Goal: Information Seeking & Learning: Learn about a topic

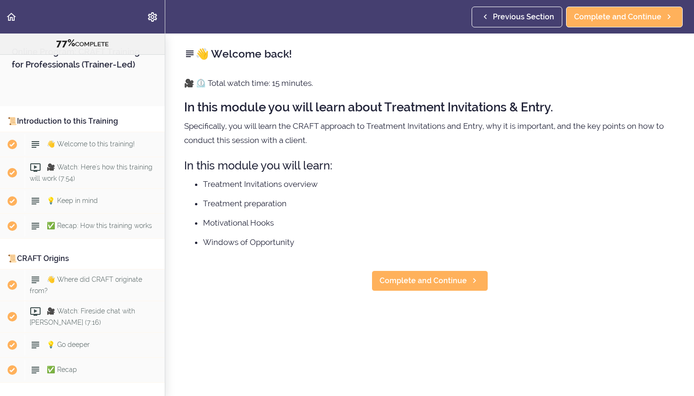
scroll to position [4945, 0]
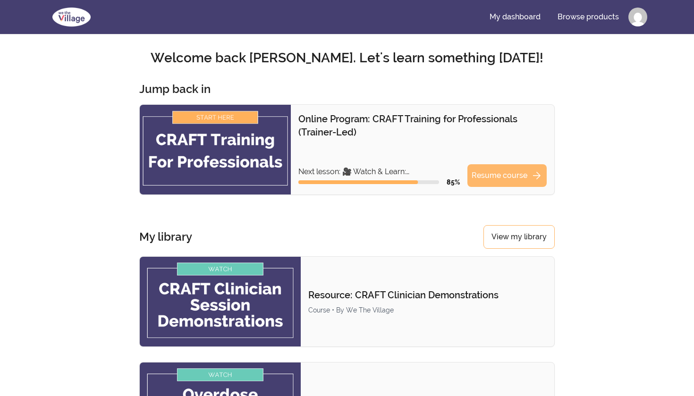
click at [496, 181] on link "Resume course arrow_forward" at bounding box center [506, 175] width 79 height 23
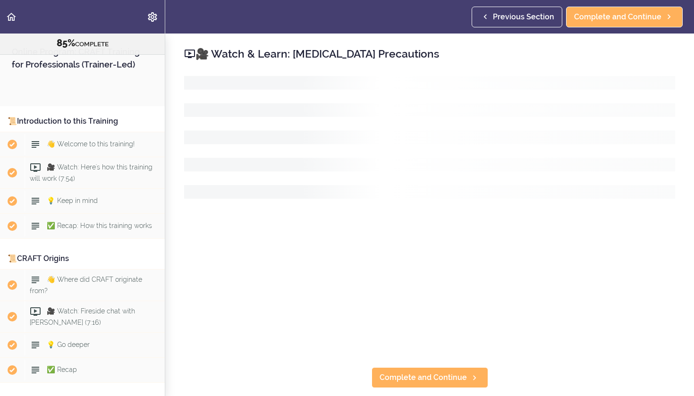
scroll to position [5426, 0]
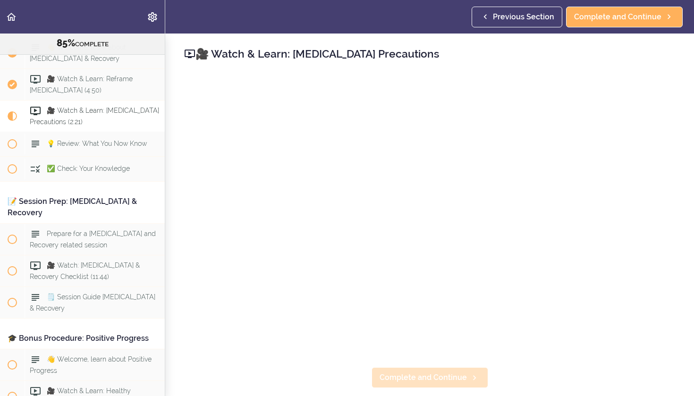
click at [448, 381] on span "Complete and Continue" at bounding box center [423, 377] width 87 height 11
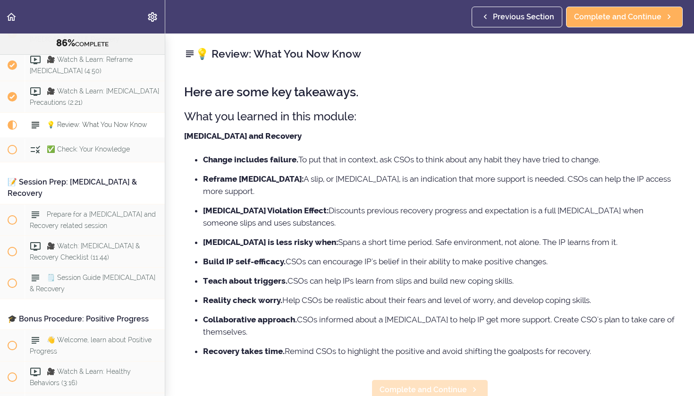
click at [411, 384] on span "Complete and Continue" at bounding box center [423, 389] width 87 height 11
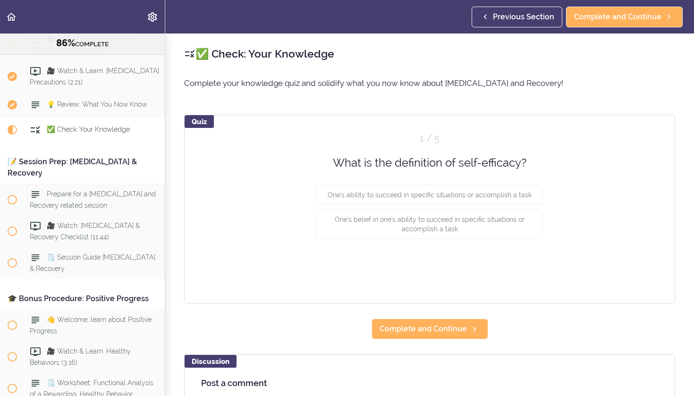
scroll to position [5471, 0]
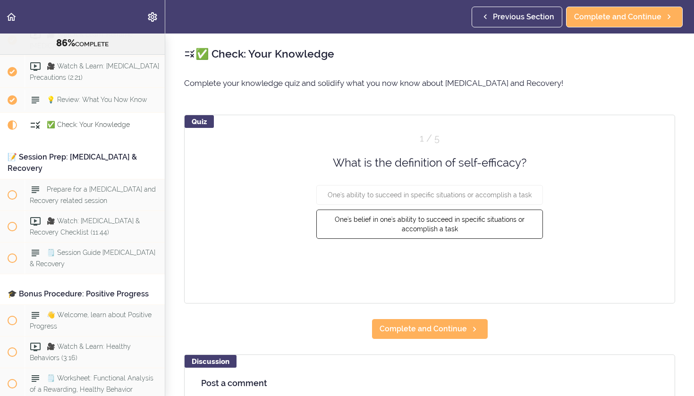
click at [440, 225] on span "One's belief in one's ability to succeed in specific situations or accomplish a…" at bounding box center [430, 224] width 190 height 17
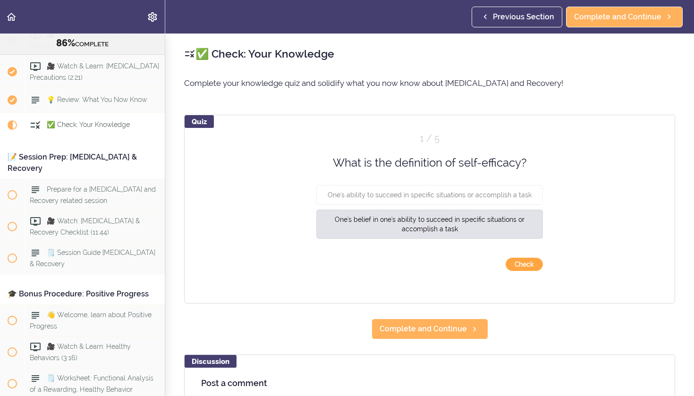
click at [523, 262] on button "Check" at bounding box center [524, 264] width 37 height 13
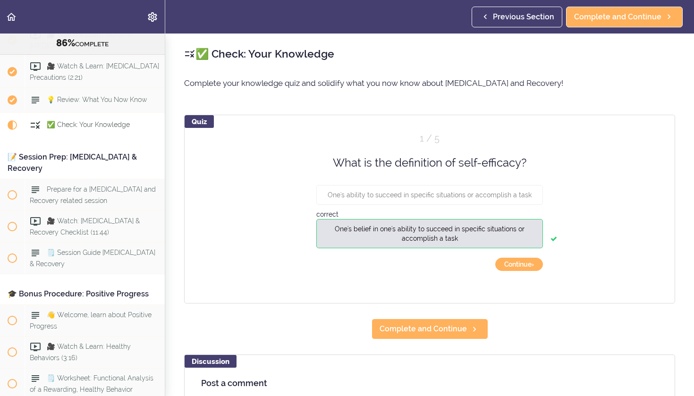
click at [523, 262] on button "Continue ›" at bounding box center [519, 264] width 48 height 13
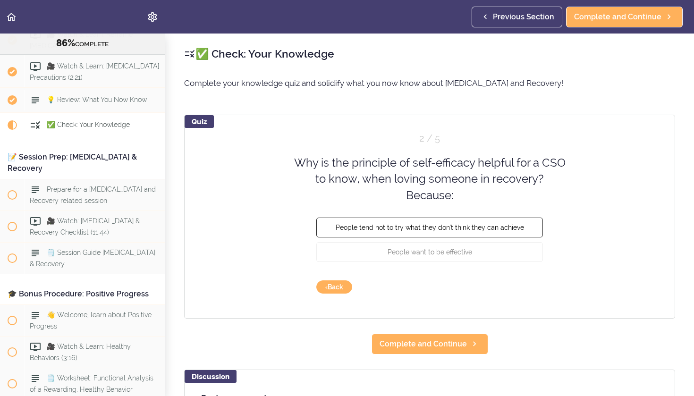
click at [469, 225] on span "People tend not to try what they don't think they can achieve" at bounding box center [430, 228] width 188 height 8
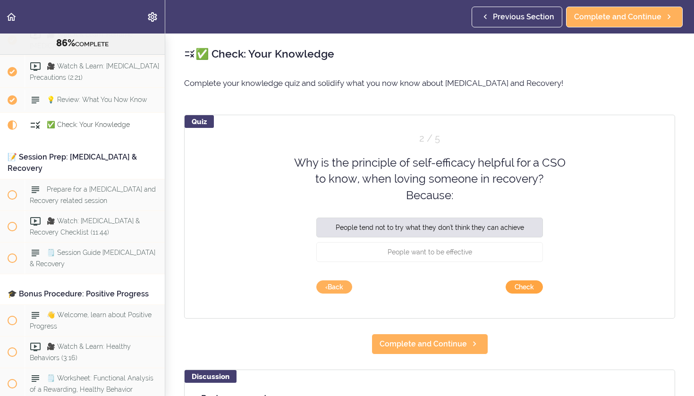
click at [517, 287] on button "Check" at bounding box center [524, 286] width 37 height 13
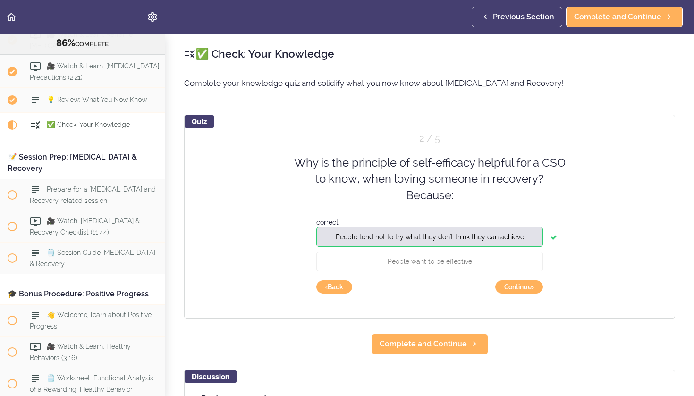
click at [517, 287] on button "Continue ›" at bounding box center [519, 286] width 48 height 13
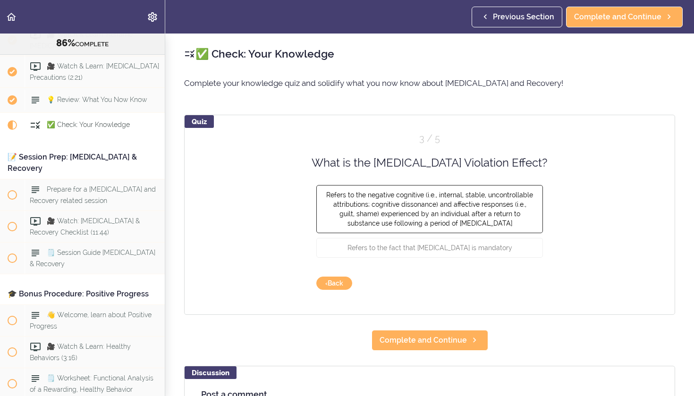
click at [438, 212] on span "Refers to the negative cognitive (i.e., internal, stable, uncontrollable attrib…" at bounding box center [429, 209] width 207 height 36
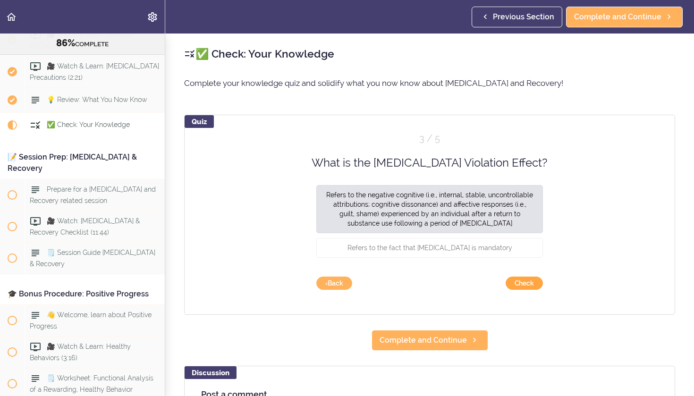
click at [516, 285] on button "Check" at bounding box center [524, 283] width 37 height 13
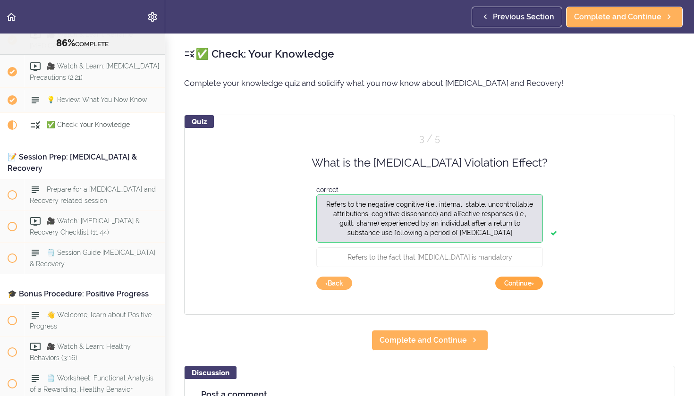
click at [517, 288] on button "Continue ›" at bounding box center [519, 283] width 48 height 13
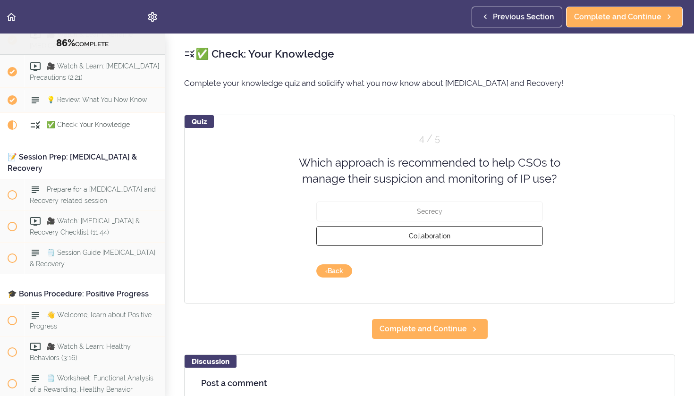
click at [425, 237] on span "Collaboration" at bounding box center [430, 236] width 42 height 8
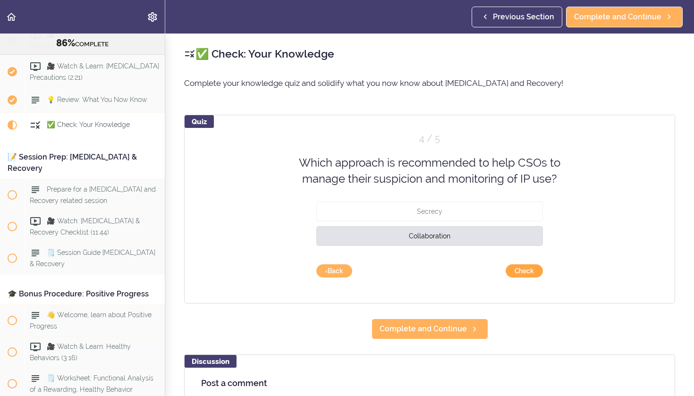
click at [518, 268] on button "Check" at bounding box center [524, 270] width 37 height 13
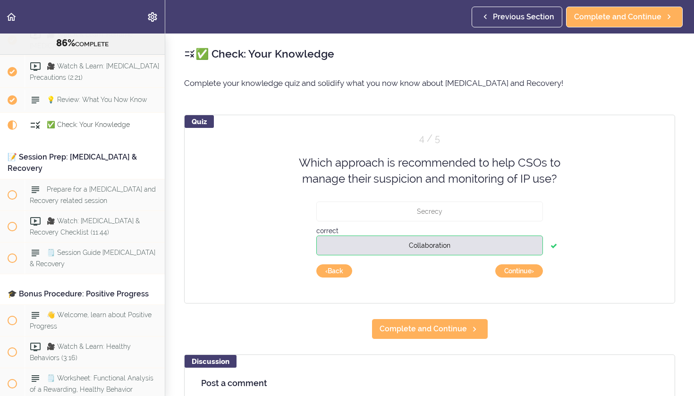
click at [518, 268] on button "Continue ›" at bounding box center [519, 270] width 48 height 13
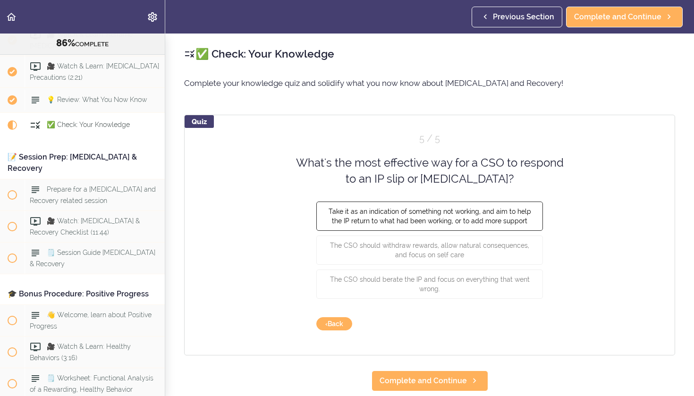
click at [420, 223] on span "Take it as an indication of something not working, and aim to help the IP retur…" at bounding box center [430, 215] width 203 height 17
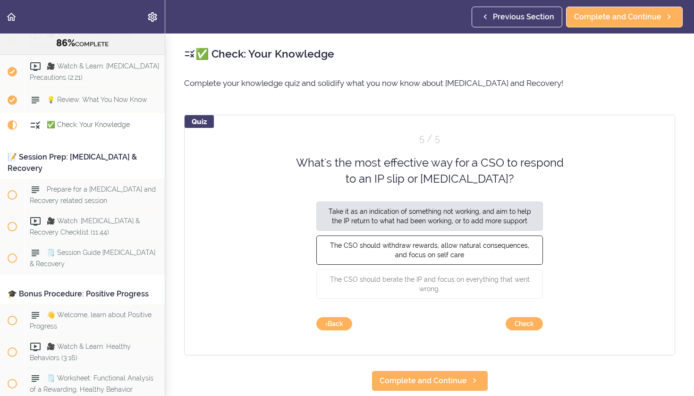
click at [419, 245] on span "The CSO should withdraw rewards, allow natural consequences, and focus on self …" at bounding box center [429, 249] width 199 height 17
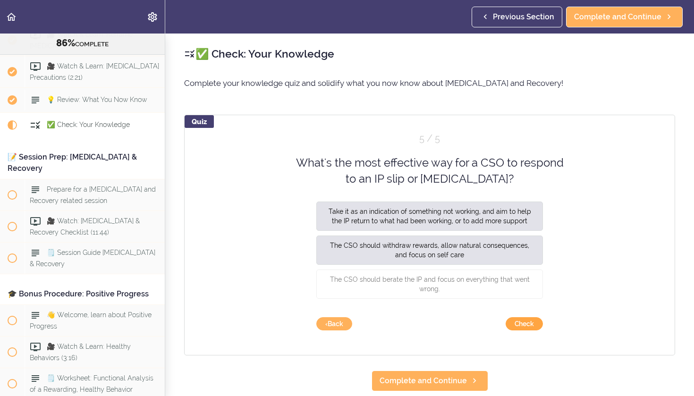
click at [524, 321] on button "Check" at bounding box center [524, 323] width 37 height 13
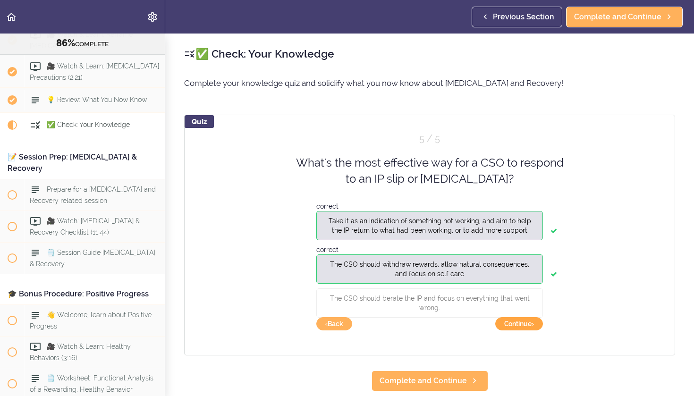
click at [514, 324] on button "Continue ›" at bounding box center [519, 323] width 48 height 13
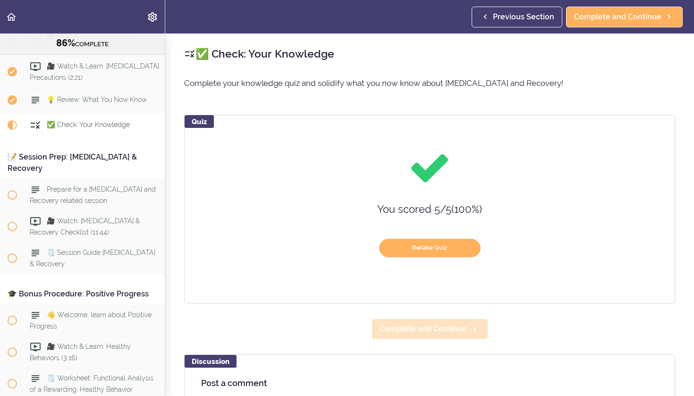
click at [419, 332] on span "Complete and Continue" at bounding box center [423, 328] width 87 height 11
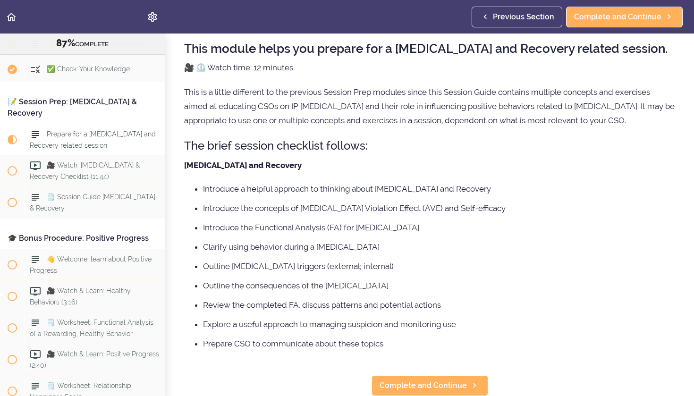
scroll to position [43, 0]
click at [428, 392] on link "Complete and Continue" at bounding box center [430, 386] width 117 height 21
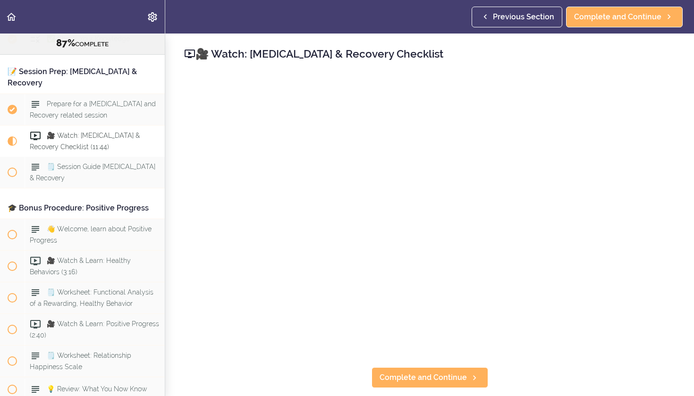
scroll to position [5558, 0]
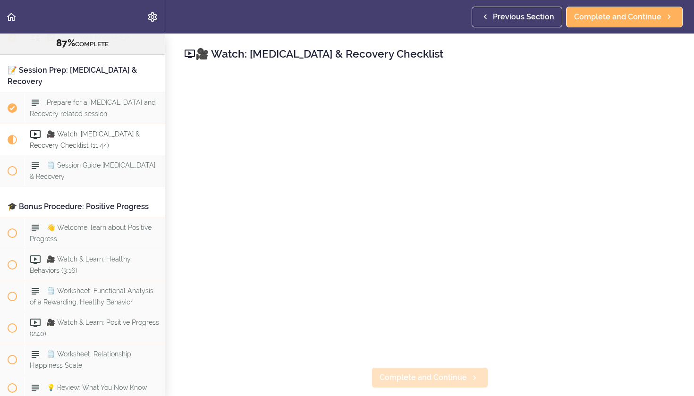
click at [432, 383] on link "Complete and Continue" at bounding box center [430, 377] width 117 height 21
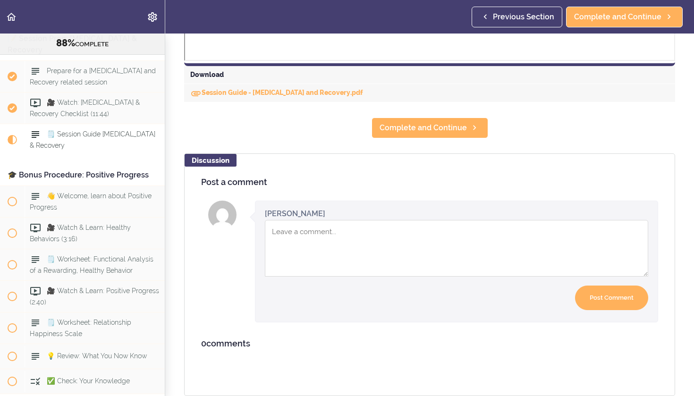
scroll to position [457, 0]
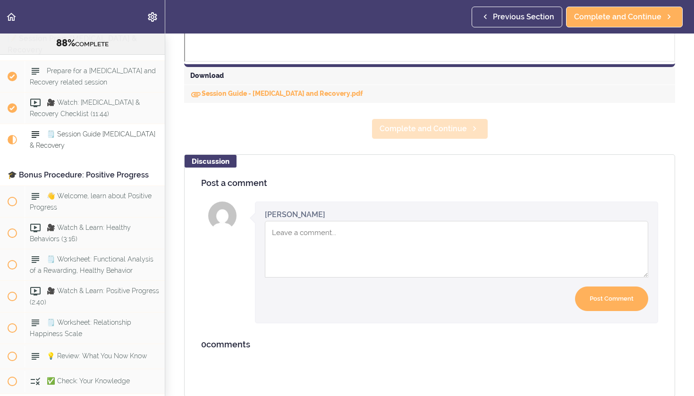
click at [424, 128] on span "Complete and Continue" at bounding box center [423, 128] width 87 height 11
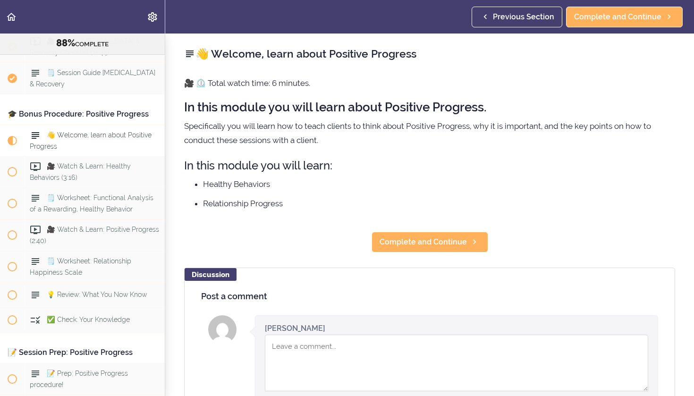
scroll to position [5651, 0]
click at [415, 247] on span "Complete and Continue" at bounding box center [423, 241] width 87 height 11
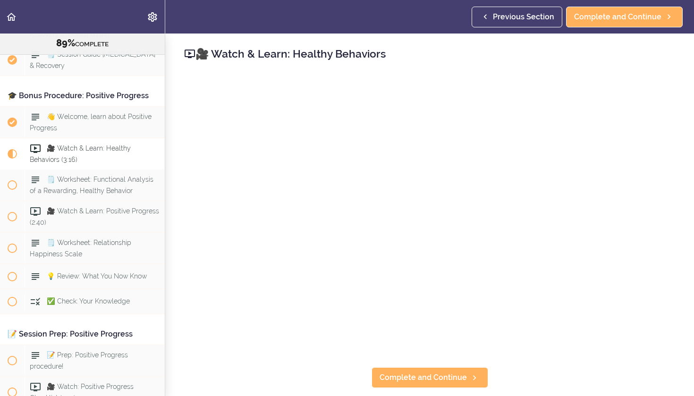
scroll to position [5683, 0]
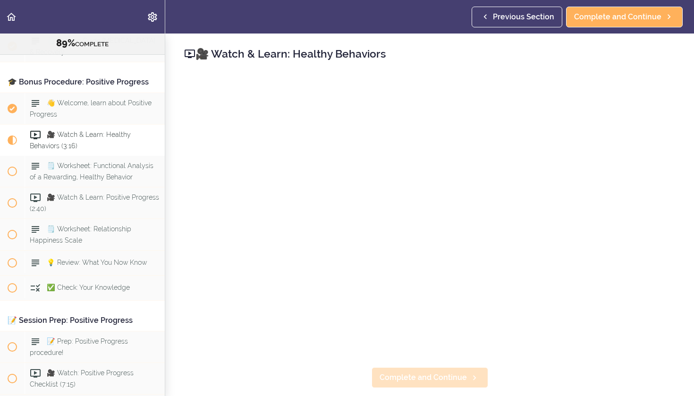
click at [428, 382] on span "Complete and Continue" at bounding box center [423, 377] width 87 height 11
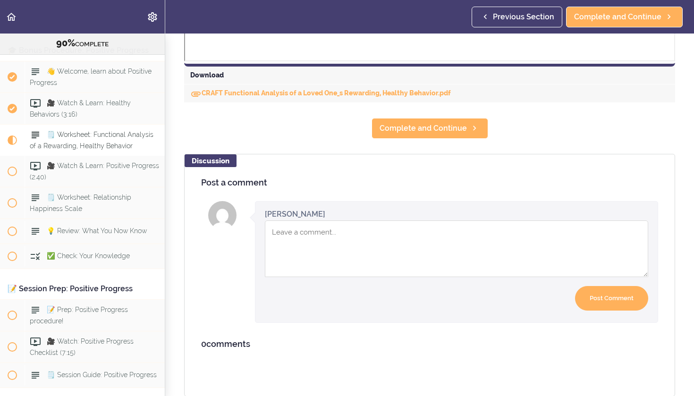
scroll to position [457, 0]
click at [434, 128] on span "Complete and Continue" at bounding box center [423, 128] width 87 height 11
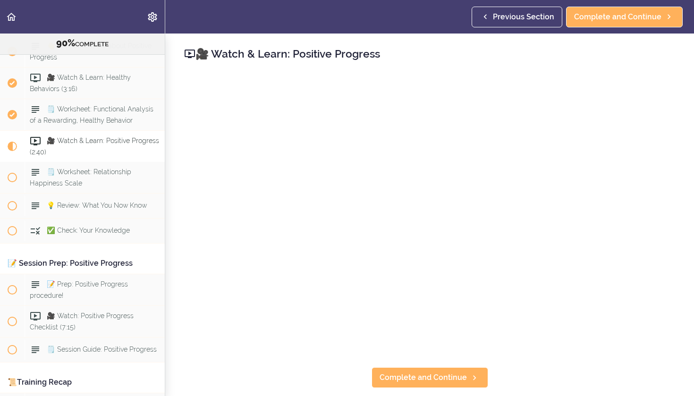
scroll to position [5746, 0]
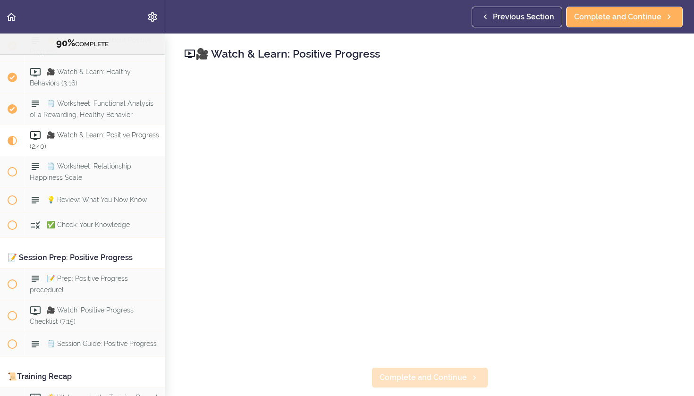
click at [436, 382] on span "Complete and Continue" at bounding box center [423, 377] width 87 height 11
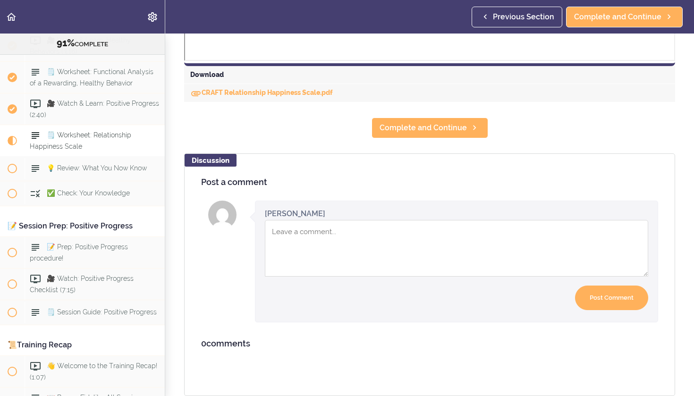
scroll to position [457, 0]
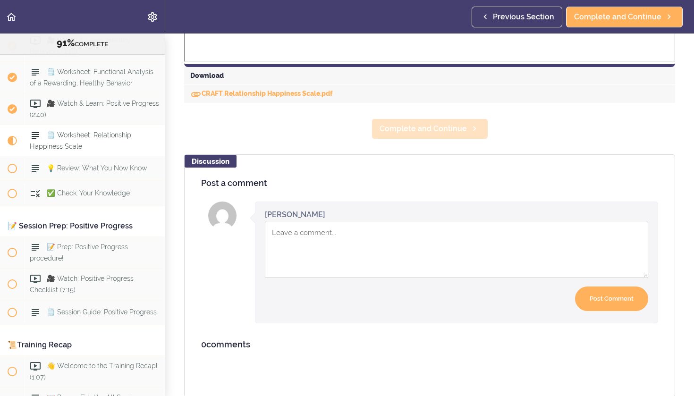
click at [449, 129] on span "Complete and Continue" at bounding box center [423, 128] width 87 height 11
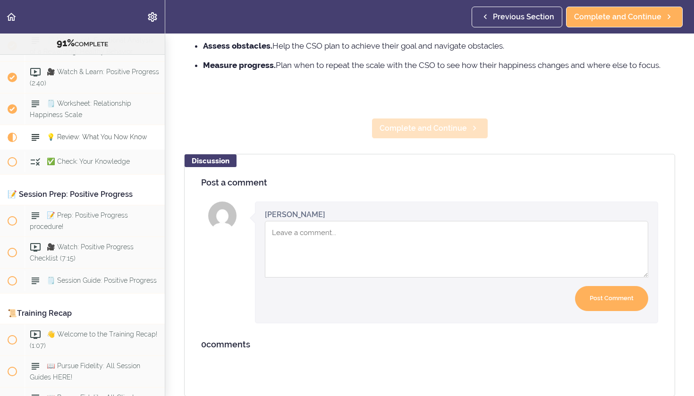
scroll to position [286, 0]
click at [436, 129] on span "Complete and Continue" at bounding box center [423, 128] width 87 height 11
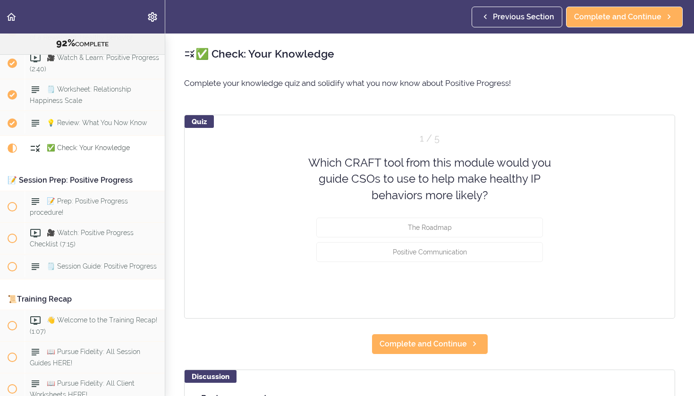
scroll to position [5834, 0]
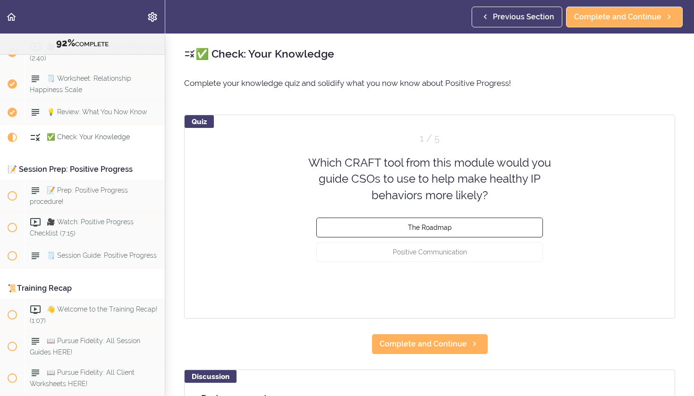
click at [432, 226] on span "The Roadmap" at bounding box center [430, 228] width 44 height 8
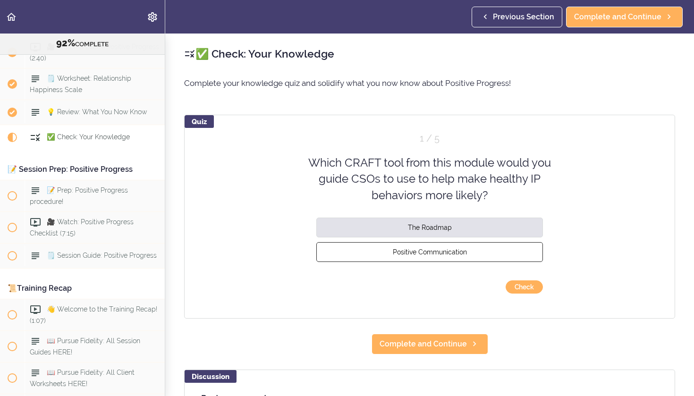
click at [443, 248] on span "Positive Communication" at bounding box center [430, 252] width 74 height 8
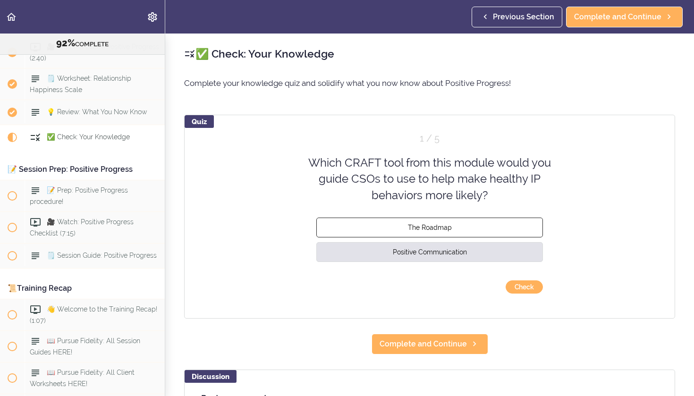
click at [437, 225] on span "The Roadmap" at bounding box center [430, 228] width 44 height 8
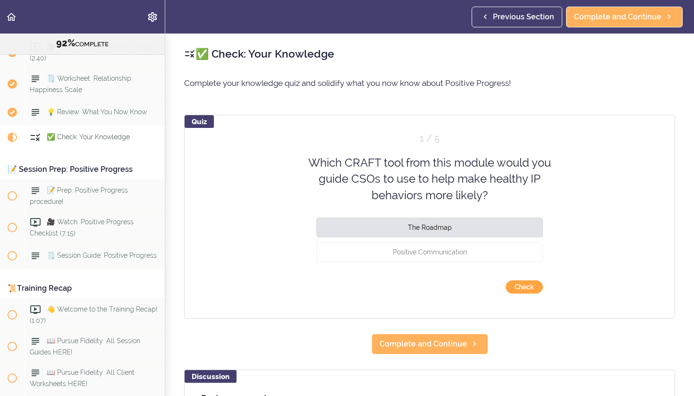
click at [522, 291] on button "Check" at bounding box center [524, 286] width 37 height 13
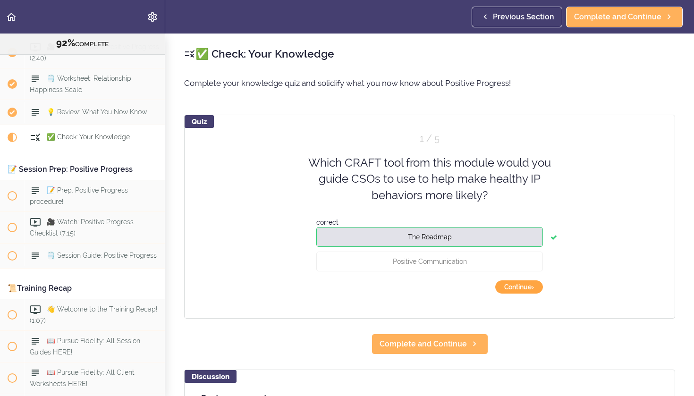
click at [516, 284] on button "Continue ›" at bounding box center [519, 286] width 48 height 13
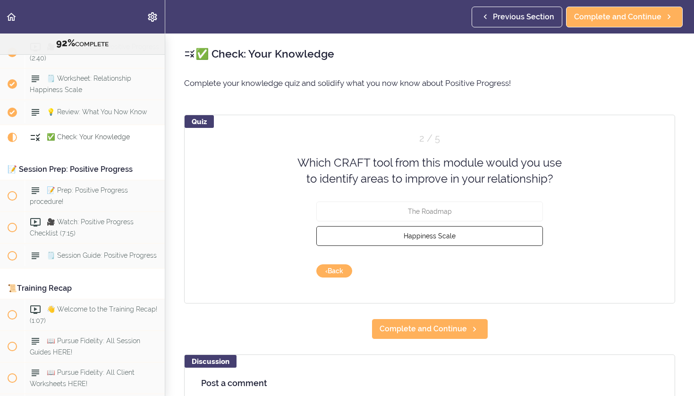
click at [439, 234] on span "Happiness Scale" at bounding box center [430, 236] width 52 height 8
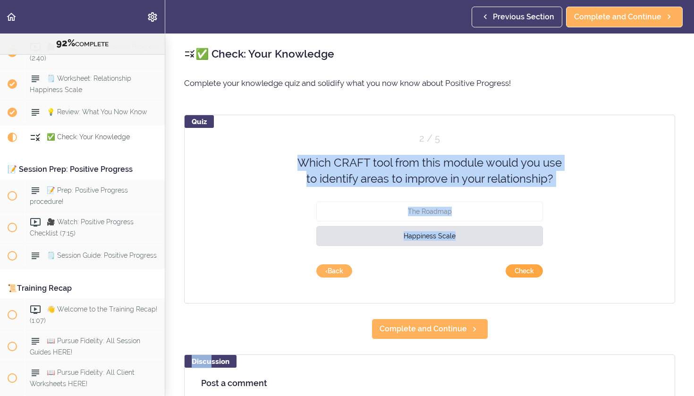
drag, startPoint x: 542, startPoint y: 276, endPoint x: 534, endPoint y: 273, distance: 9.1
click at [534, 273] on div "Quiz 2 / 5 Which CRAFT tool from this module would you use to identify areas to…" at bounding box center [429, 209] width 491 height 189
click at [605, 204] on div "Quiz 2 / 5 Which CRAFT tool from this module would you use to identify areas to…" at bounding box center [429, 209] width 491 height 189
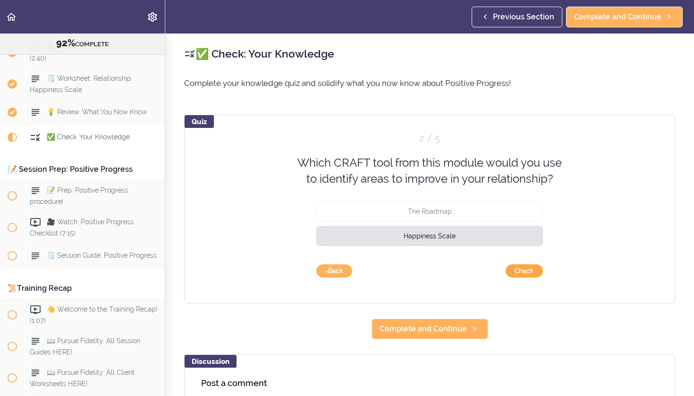
click at [524, 270] on button "Check" at bounding box center [524, 270] width 37 height 13
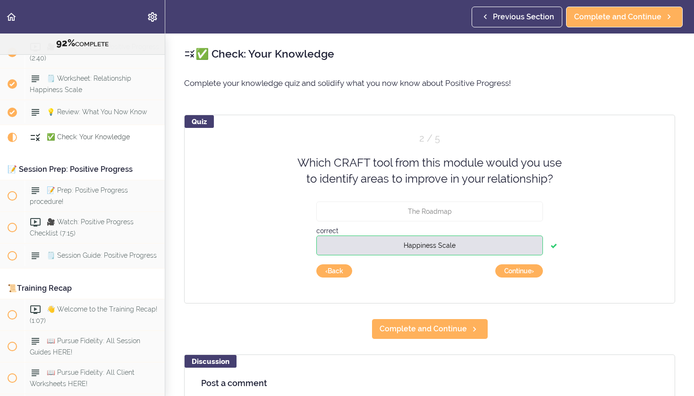
click at [524, 270] on button "Continue ›" at bounding box center [519, 270] width 48 height 13
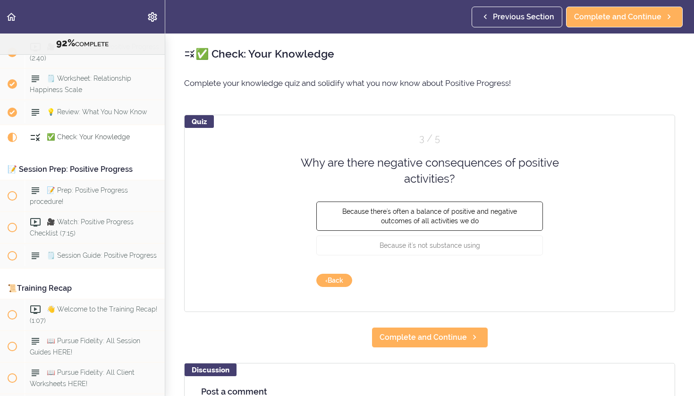
click at [454, 225] on button "Because there's often a balance of positive and negative outcomes of all activi…" at bounding box center [429, 215] width 227 height 29
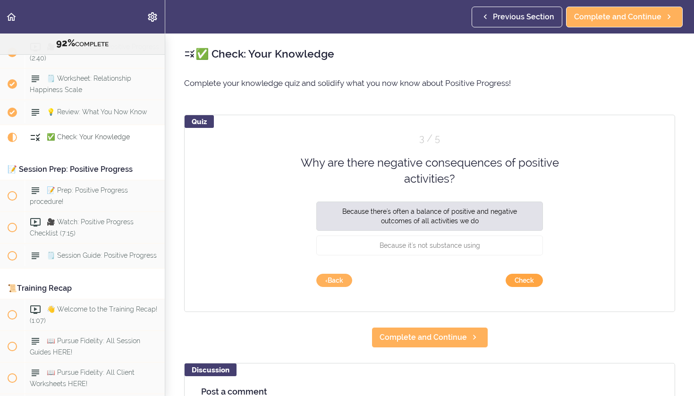
click at [515, 281] on button "Check" at bounding box center [524, 280] width 37 height 13
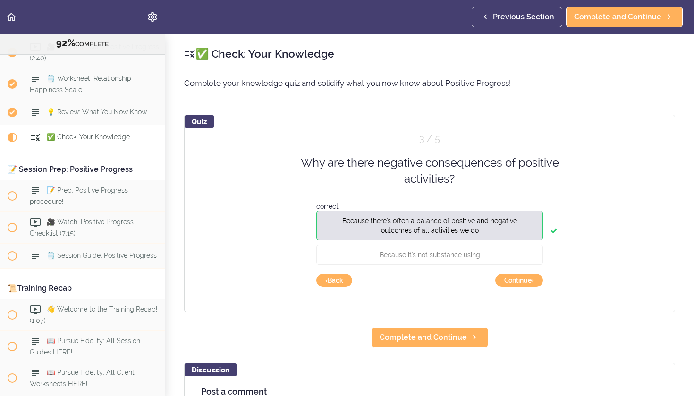
click at [515, 281] on button "Continue ›" at bounding box center [519, 280] width 48 height 13
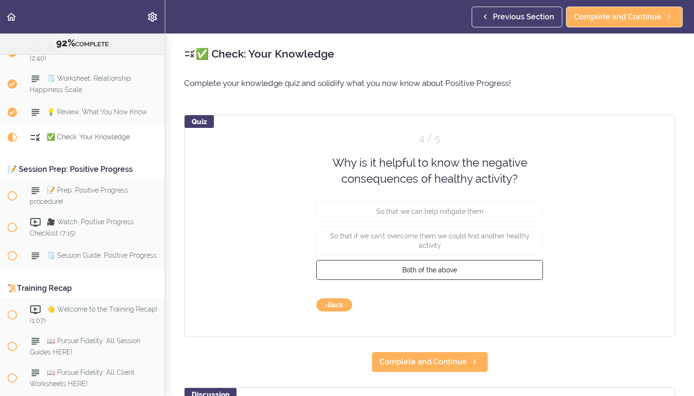
click at [447, 266] on span "Both of the above" at bounding box center [429, 270] width 55 height 8
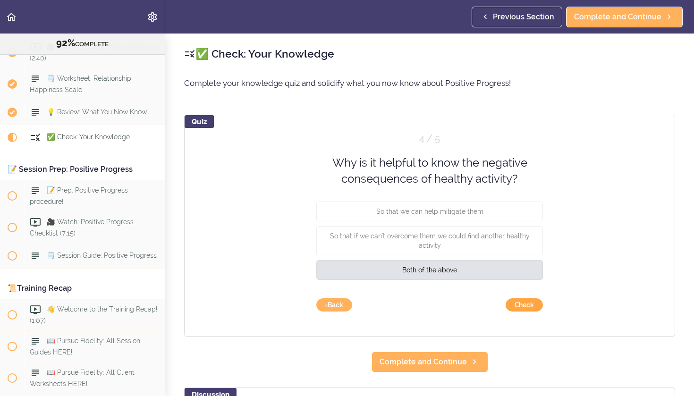
click at [519, 304] on button "Check" at bounding box center [524, 304] width 37 height 13
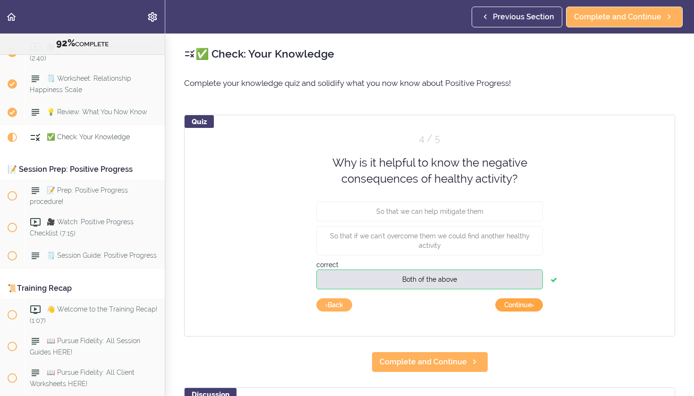
click at [505, 304] on button "Continue ›" at bounding box center [519, 304] width 48 height 13
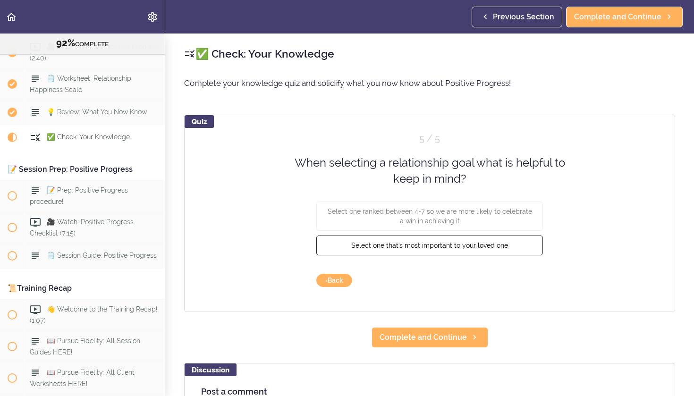
click at [456, 246] on span "Select one that's most important to your loved one" at bounding box center [429, 245] width 157 height 8
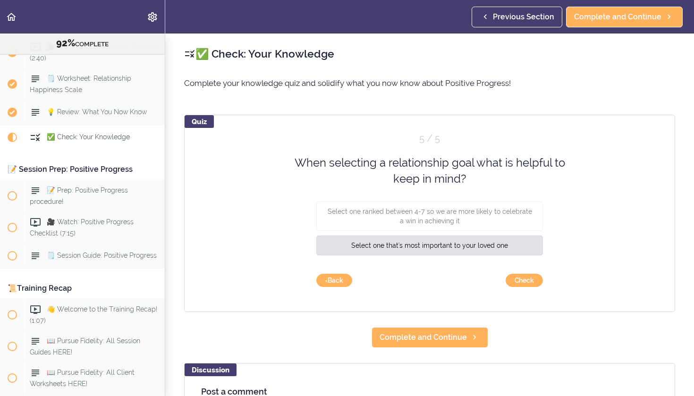
click at [534, 289] on div "Quiz 5 / 5 When selecting a relationship goal what is helpful to keep in mind? …" at bounding box center [429, 213] width 491 height 197
click at [532, 283] on button "Check" at bounding box center [524, 280] width 37 height 13
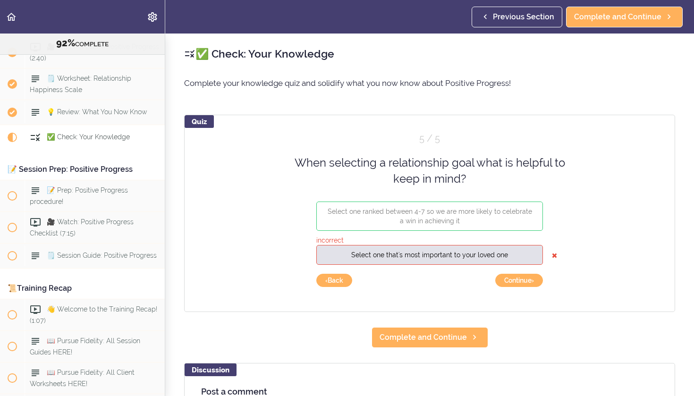
click at [532, 283] on button "Continue ›" at bounding box center [519, 280] width 48 height 13
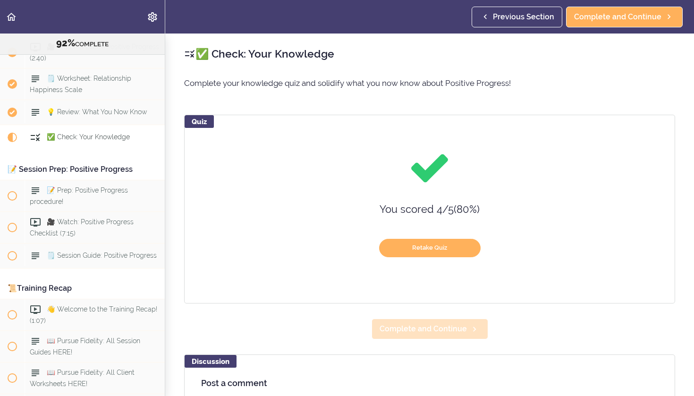
click at [438, 330] on span "Complete and Continue" at bounding box center [423, 328] width 87 height 11
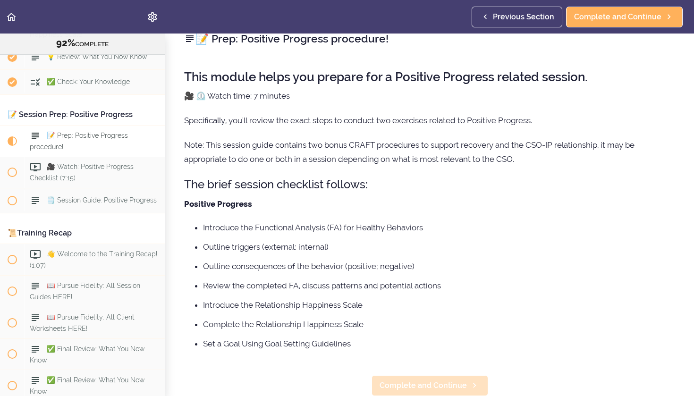
scroll to position [15, 0]
click at [427, 387] on span "Complete and Continue" at bounding box center [423, 385] width 87 height 11
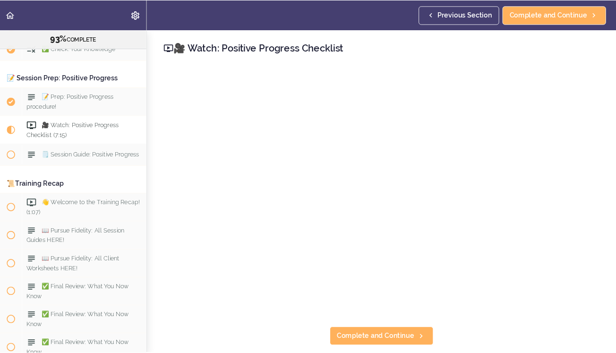
scroll to position [5921, 0]
